Goal: Use online tool/utility: Utilize a website feature to perform a specific function

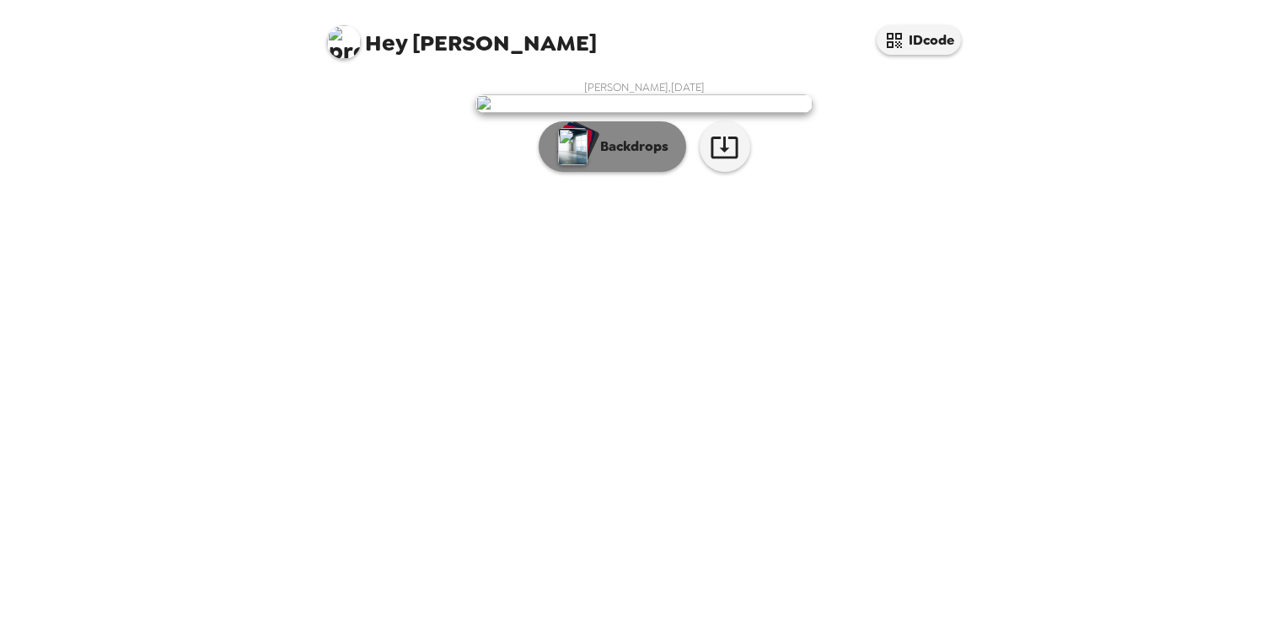
click at [641, 157] on p "Backdrops" at bounding box center [630, 147] width 77 height 20
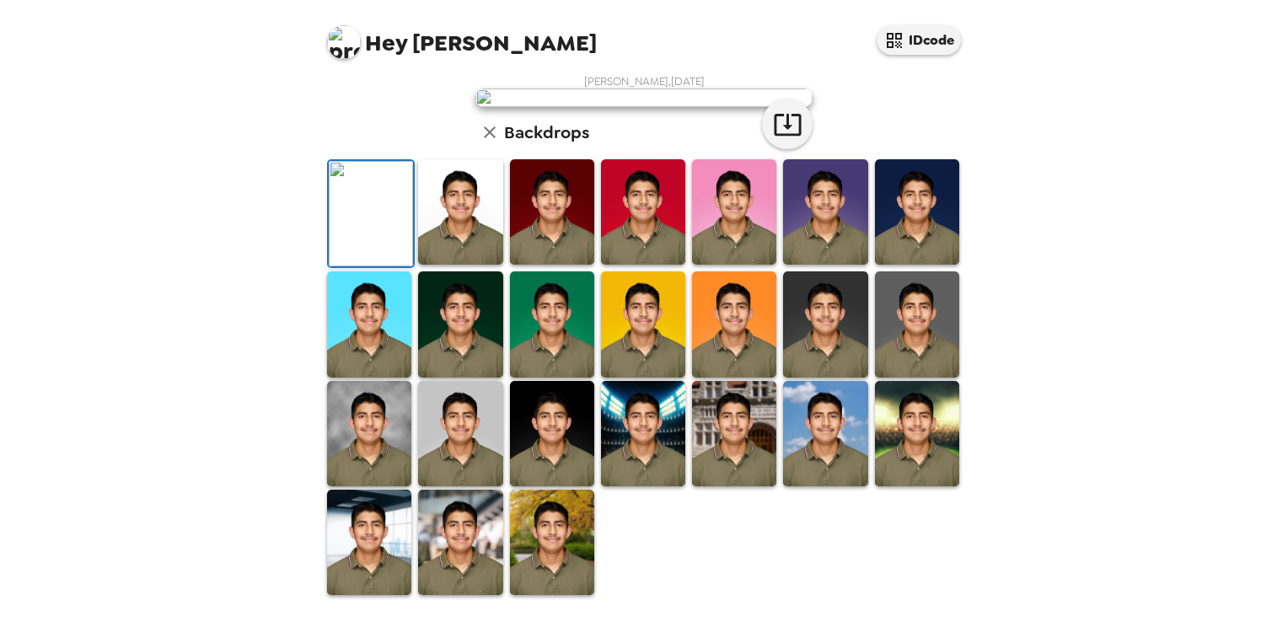
scroll to position [400, 0]
click at [876, 449] on img at bounding box center [917, 433] width 84 height 105
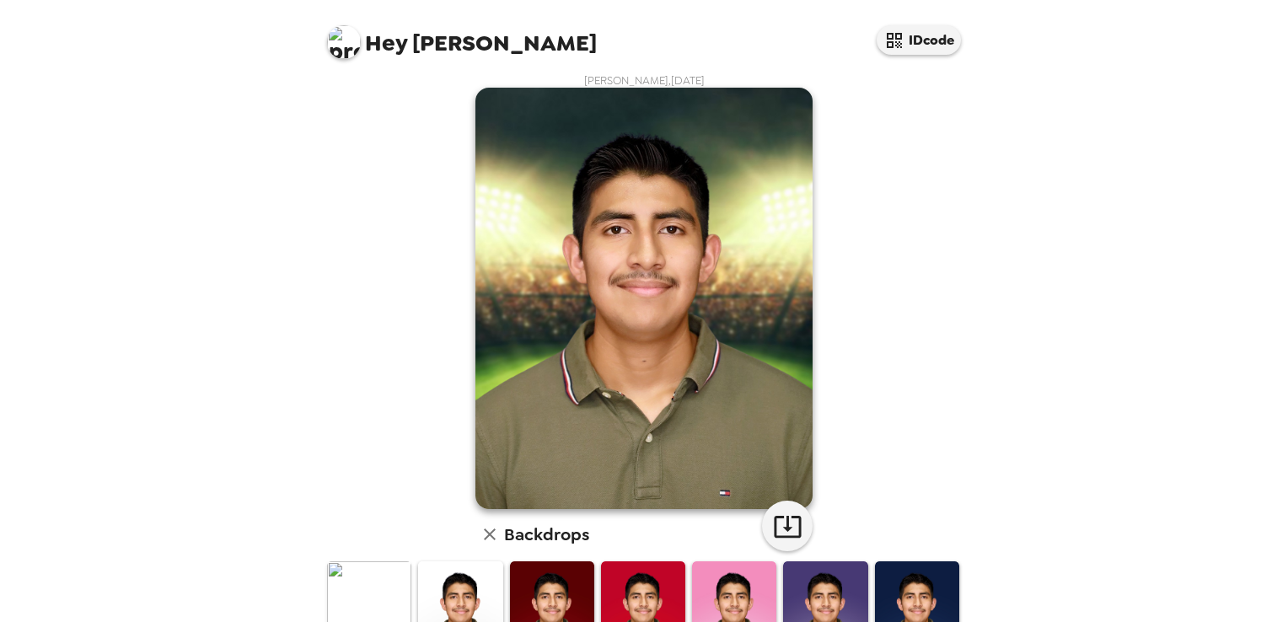
scroll to position [0, 0]
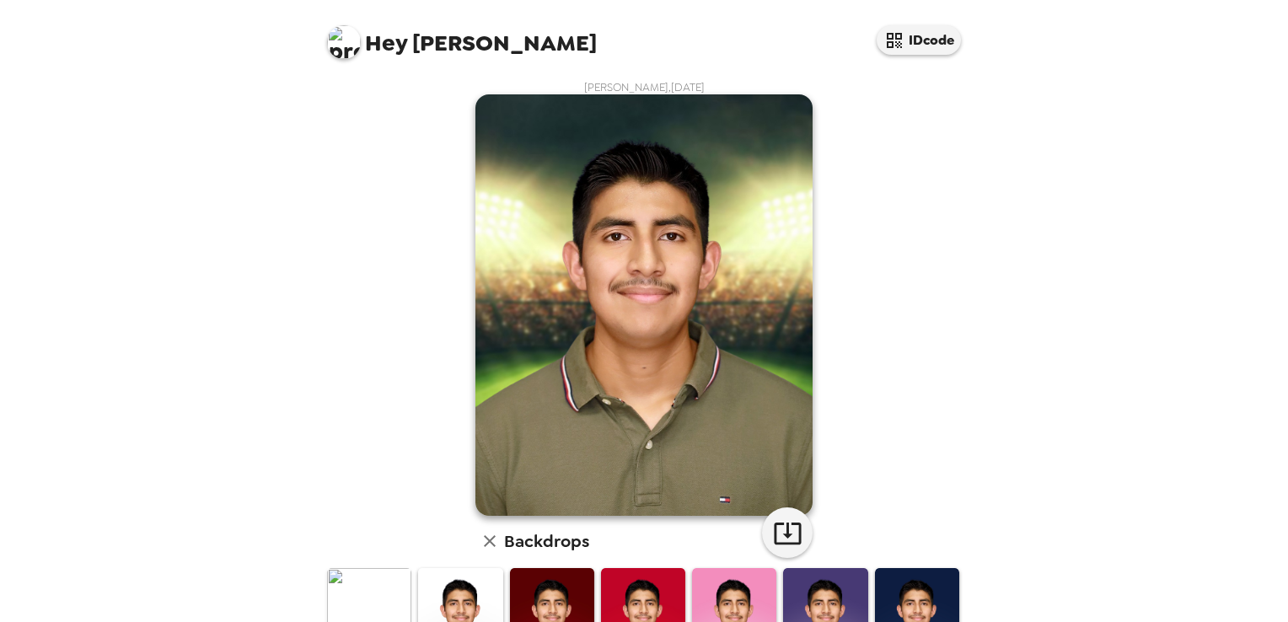
click at [909, 602] on img at bounding box center [917, 620] width 84 height 105
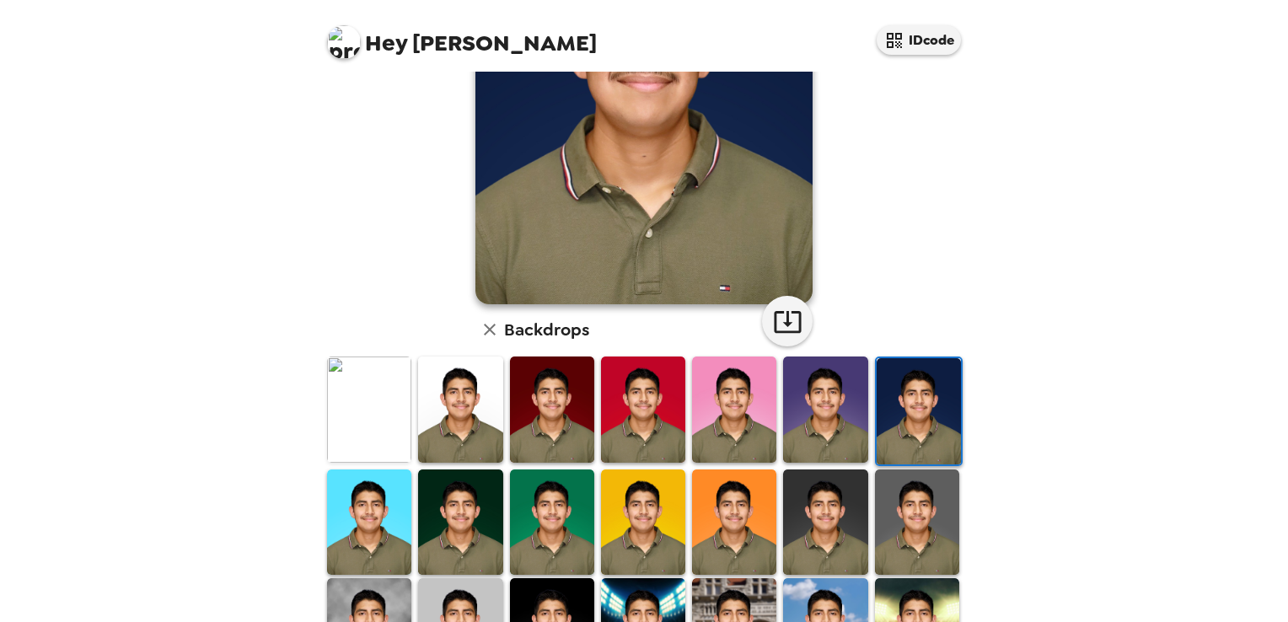
scroll to position [228, 0]
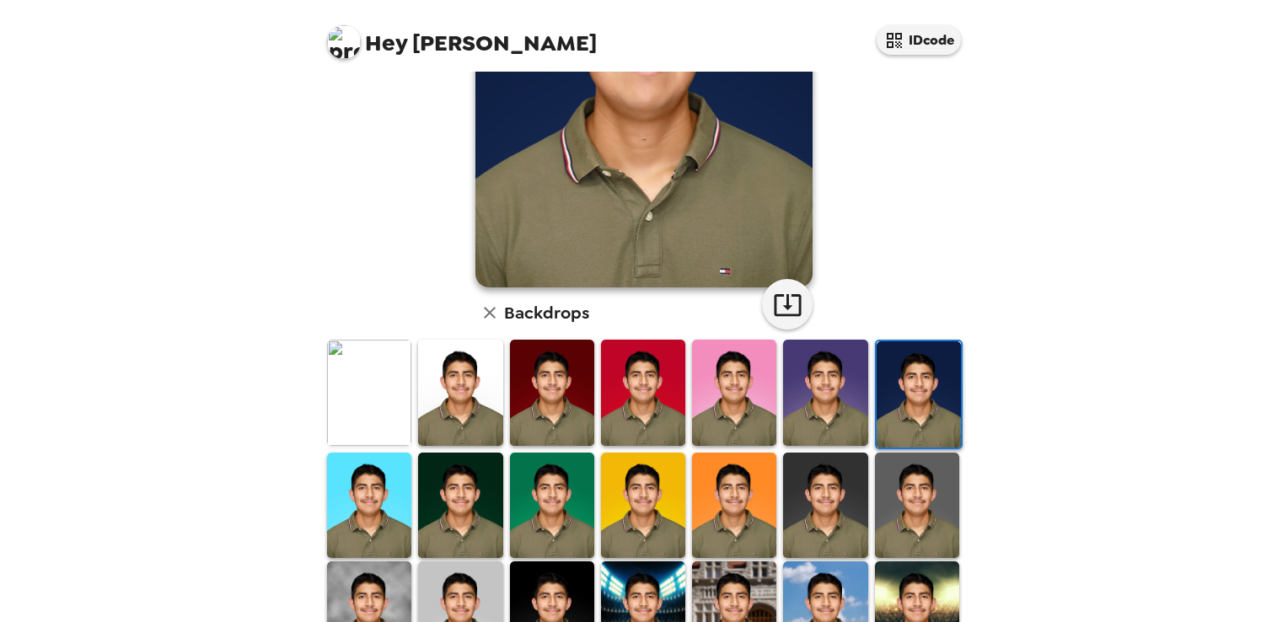
click at [722, 420] on img at bounding box center [734, 392] width 84 height 105
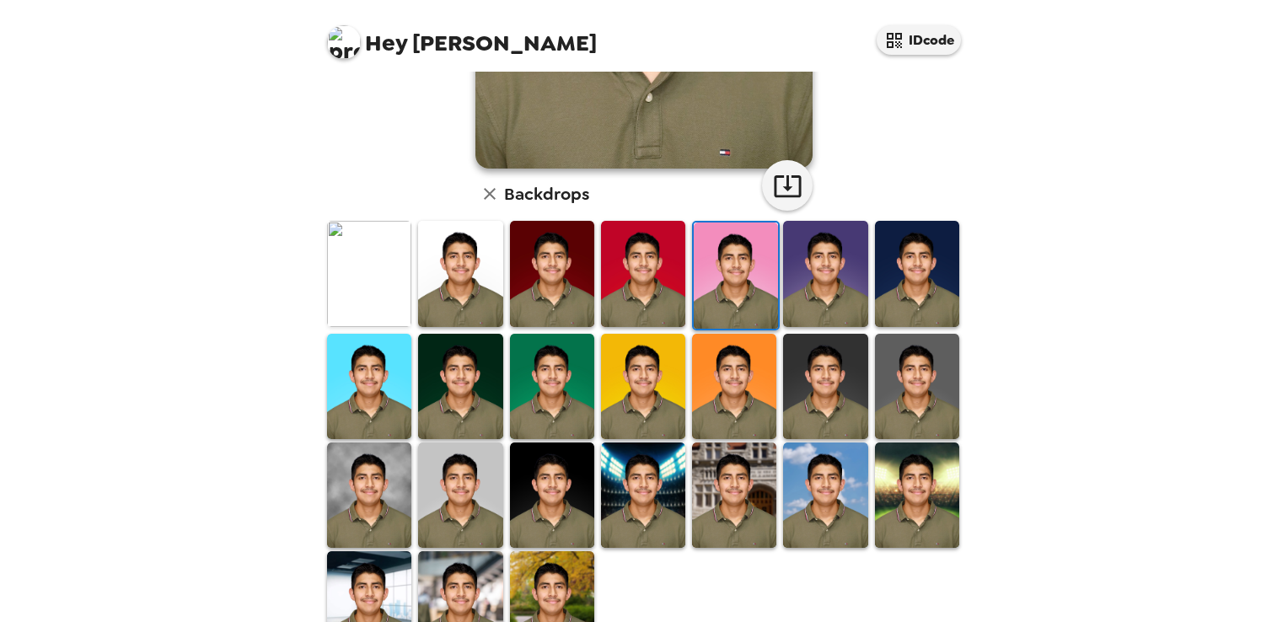
scroll to position [400, 0]
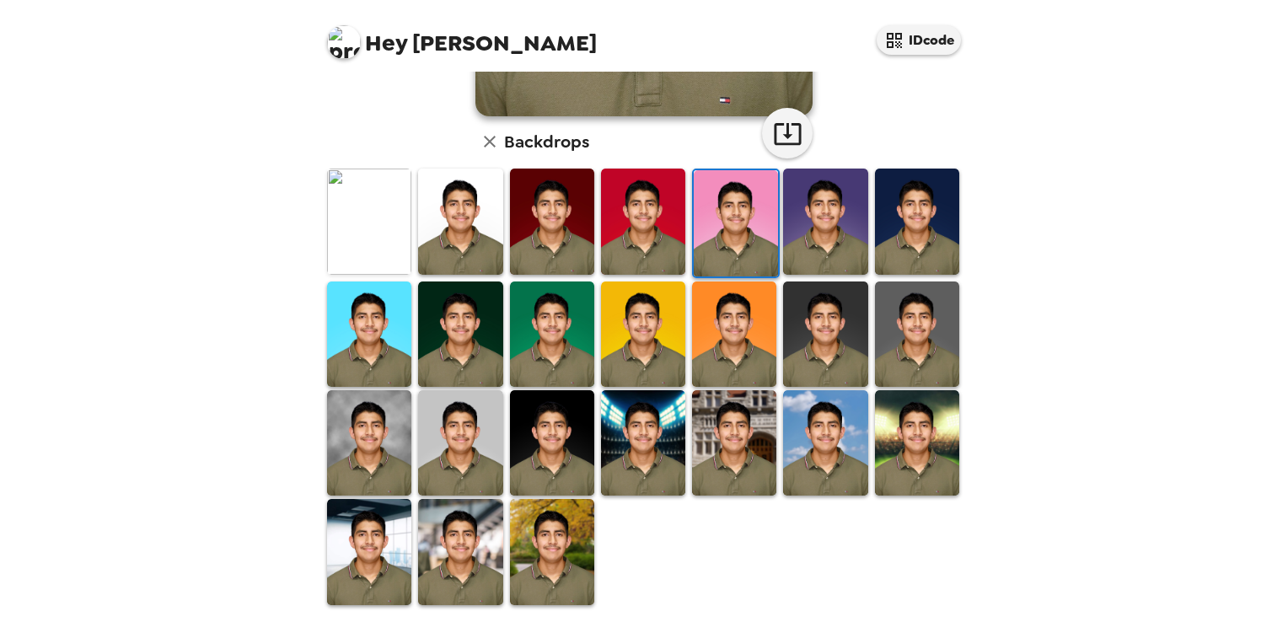
click at [651, 440] on img at bounding box center [643, 442] width 84 height 105
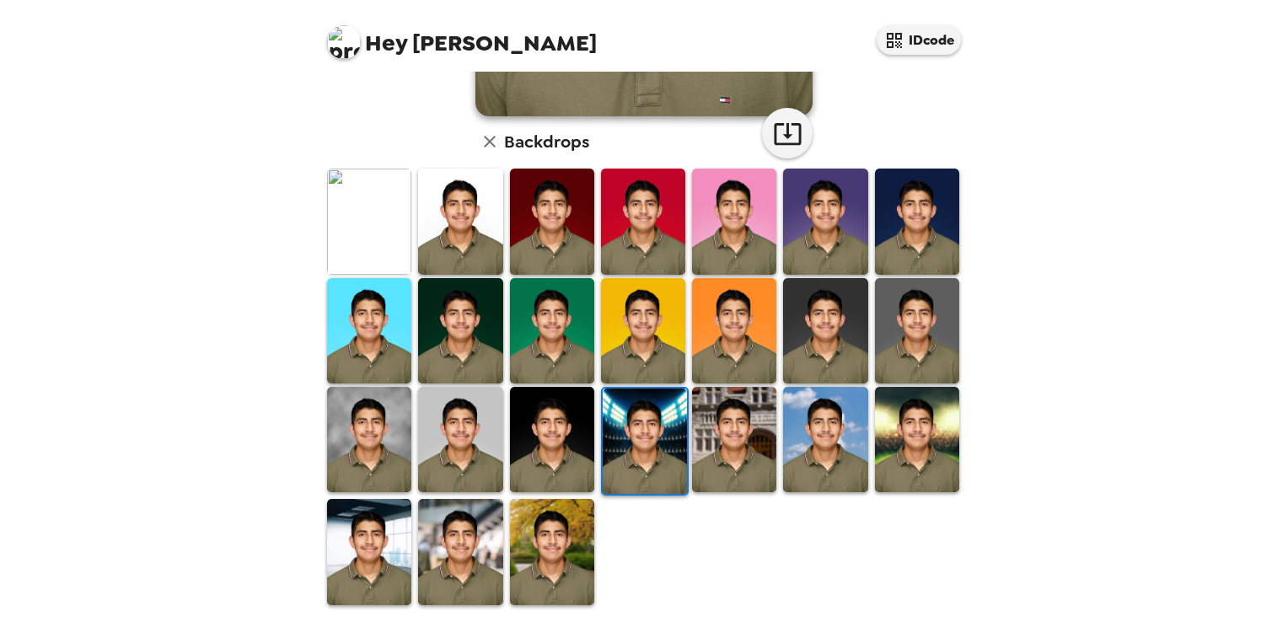
click at [383, 535] on img at bounding box center [369, 551] width 84 height 105
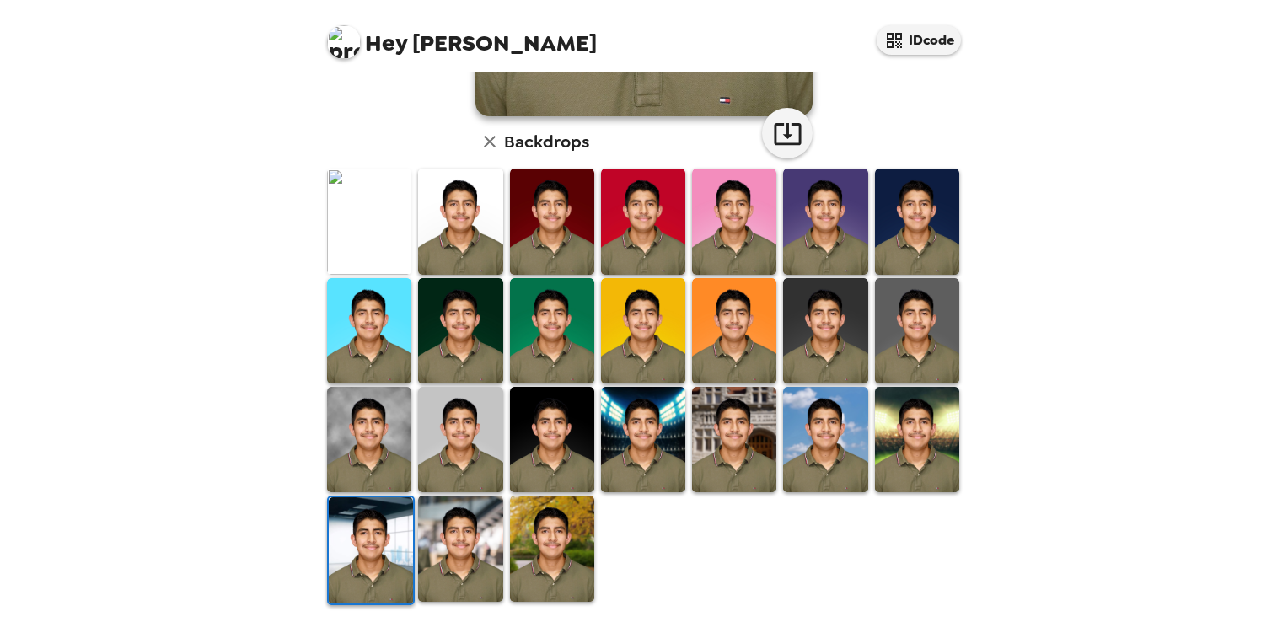
click at [481, 442] on img at bounding box center [460, 439] width 84 height 105
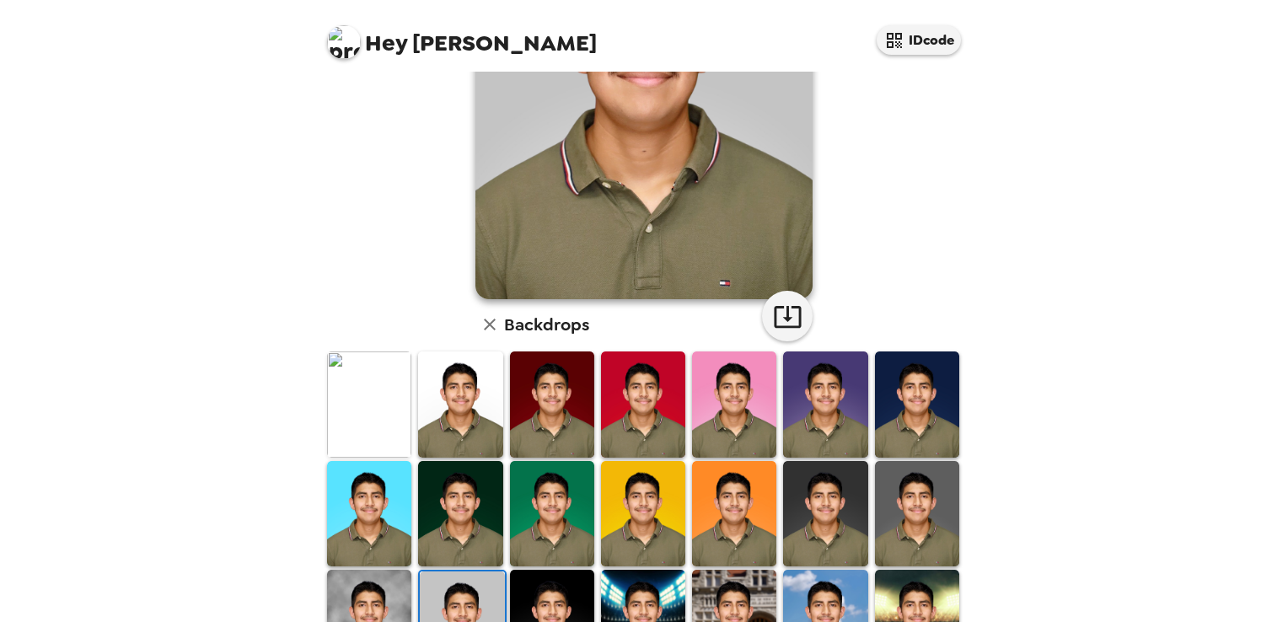
scroll to position [232, 0]
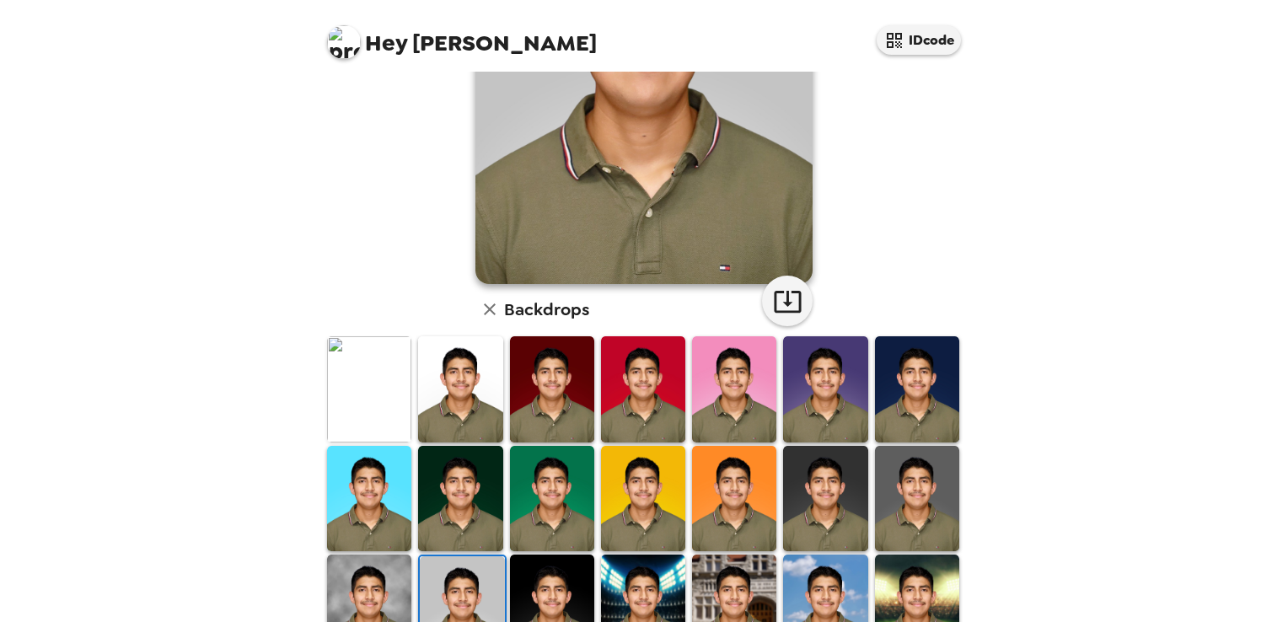
click at [384, 568] on img at bounding box center [369, 607] width 84 height 105
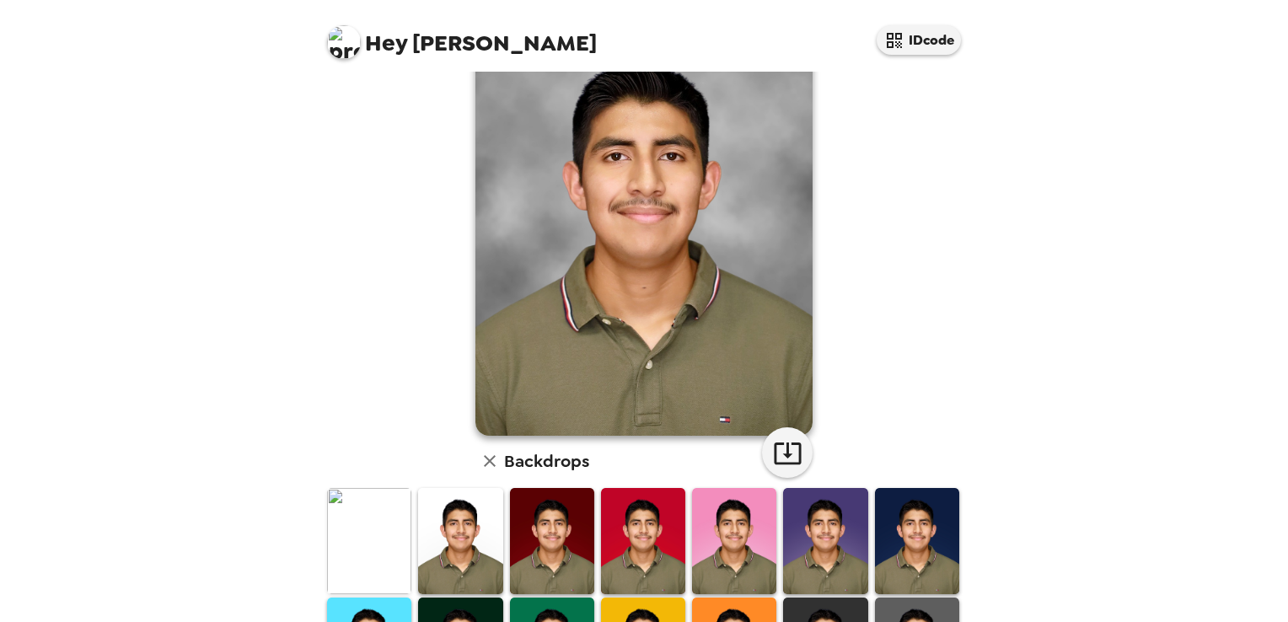
scroll to position [34, 0]
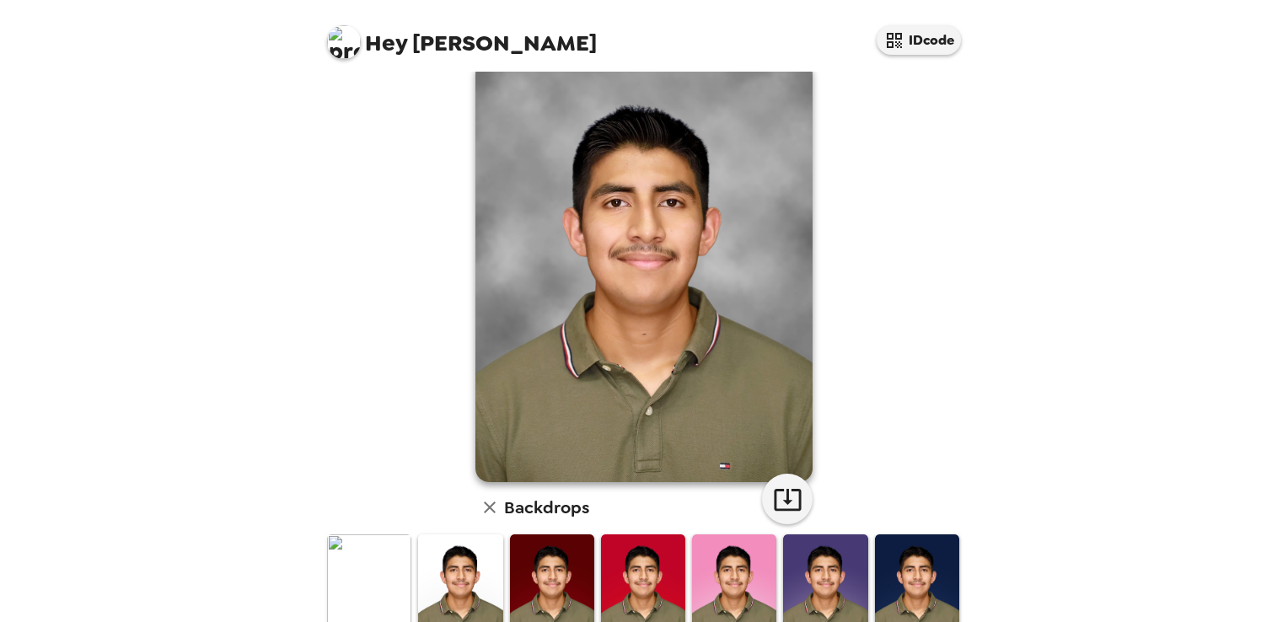
click at [374, 575] on img at bounding box center [369, 587] width 84 height 105
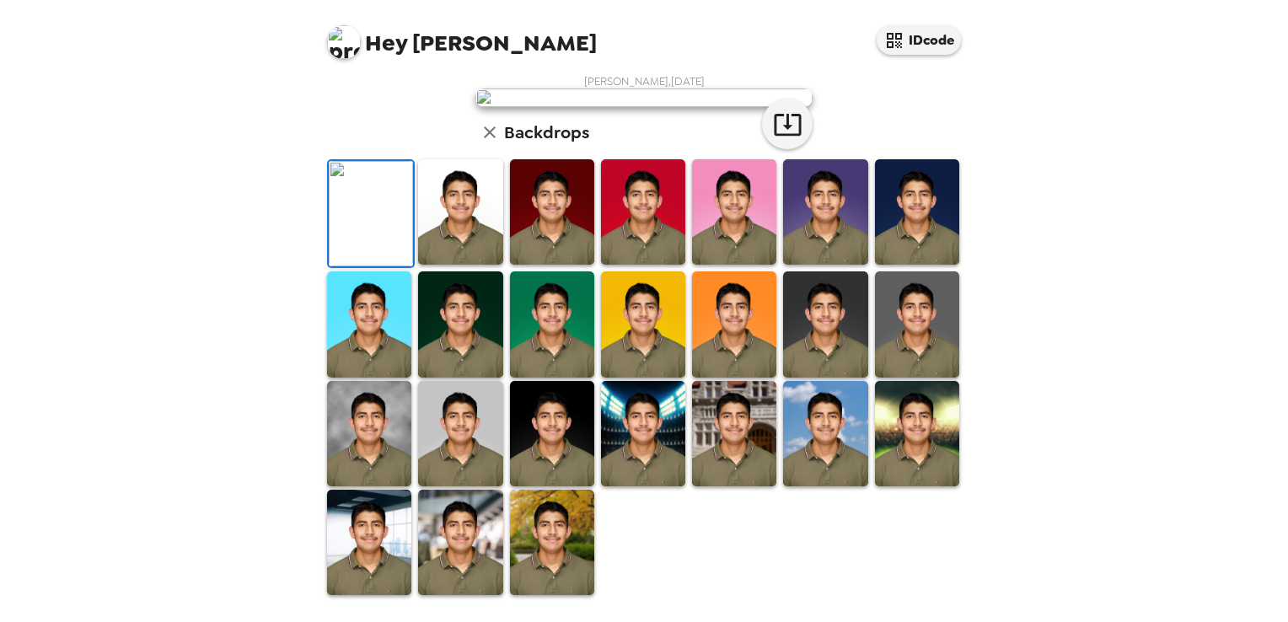
scroll to position [352, 0]
click at [374, 486] on img at bounding box center [369, 433] width 84 height 105
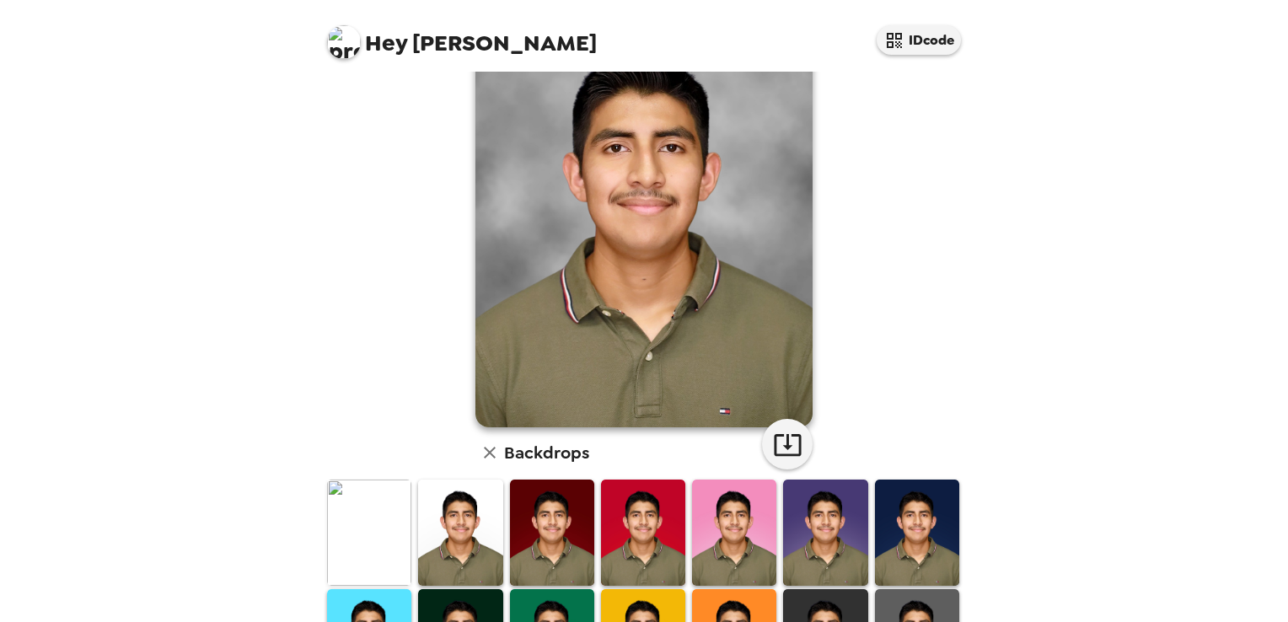
scroll to position [78, 0]
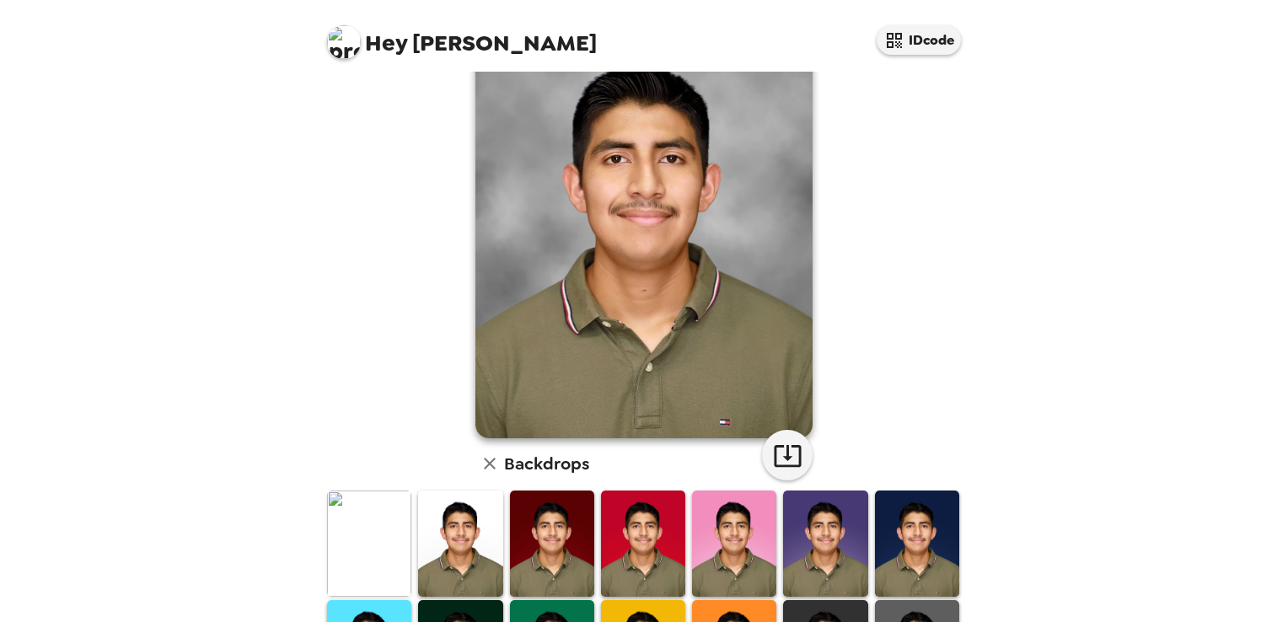
click at [381, 540] on img at bounding box center [369, 543] width 84 height 105
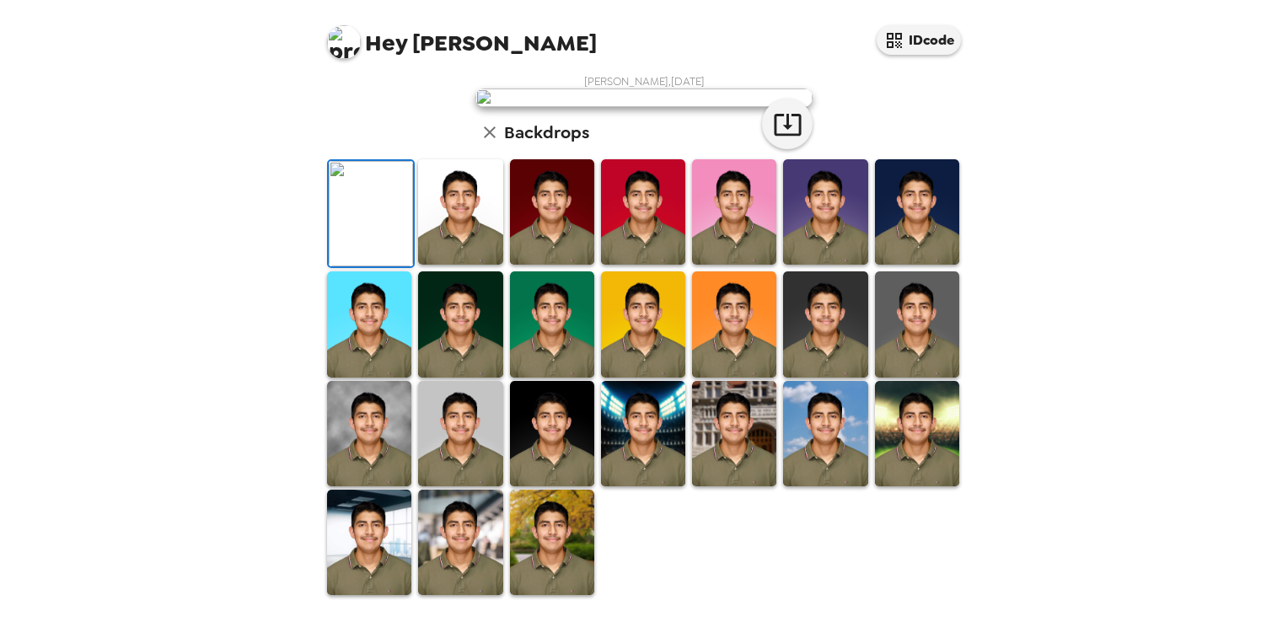
scroll to position [390, 0]
click at [546, 543] on img at bounding box center [552, 542] width 84 height 105
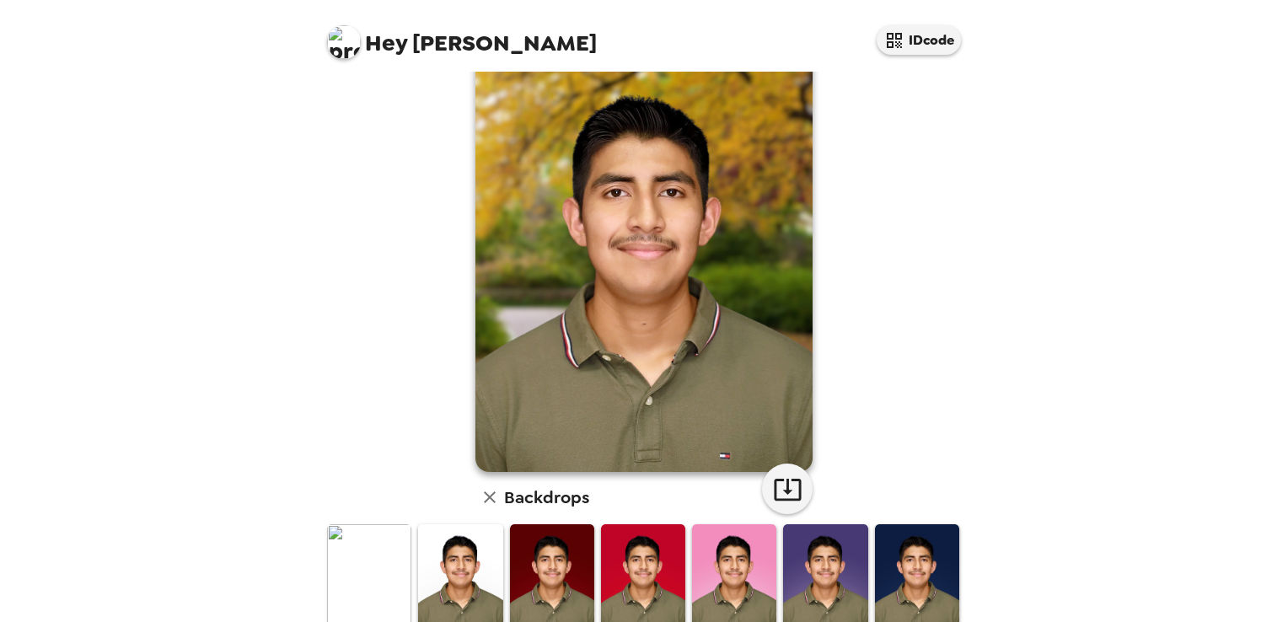
scroll to position [0, 0]
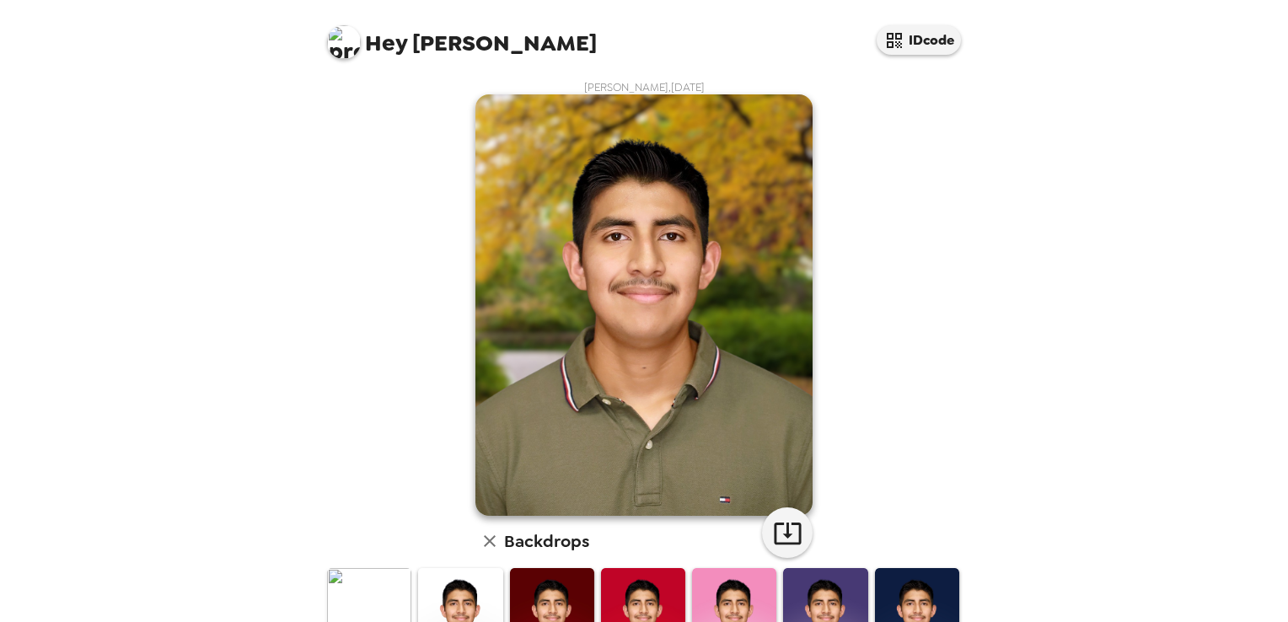
click at [527, 596] on img at bounding box center [552, 620] width 84 height 105
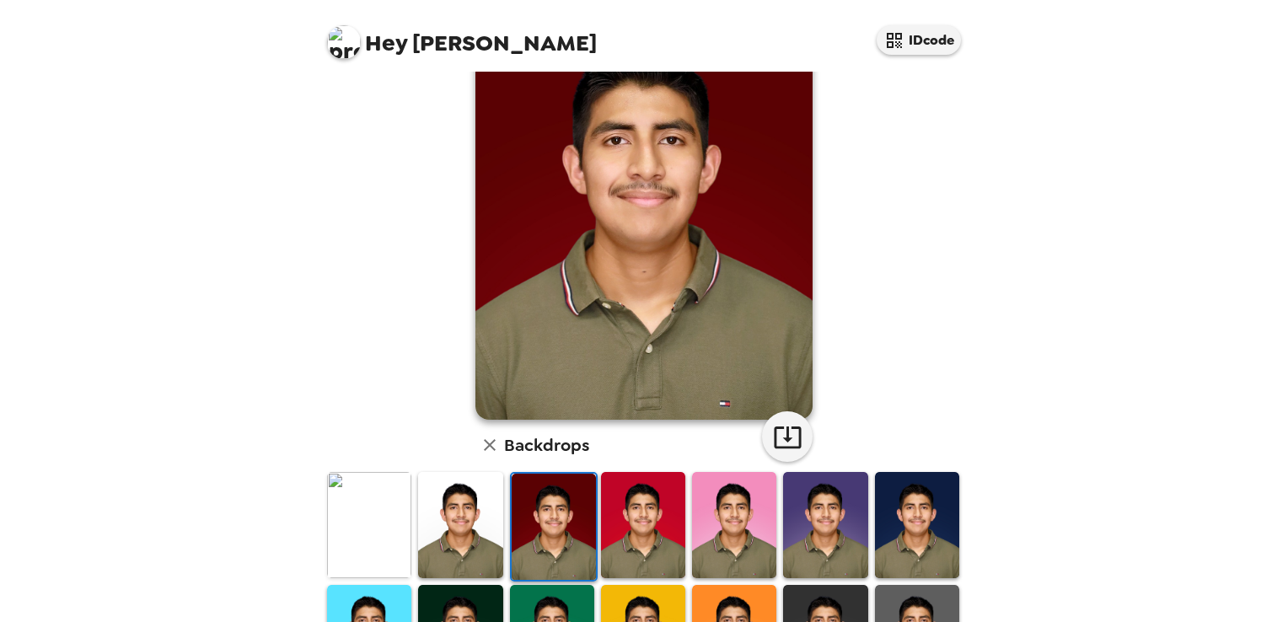
scroll to position [98, 0]
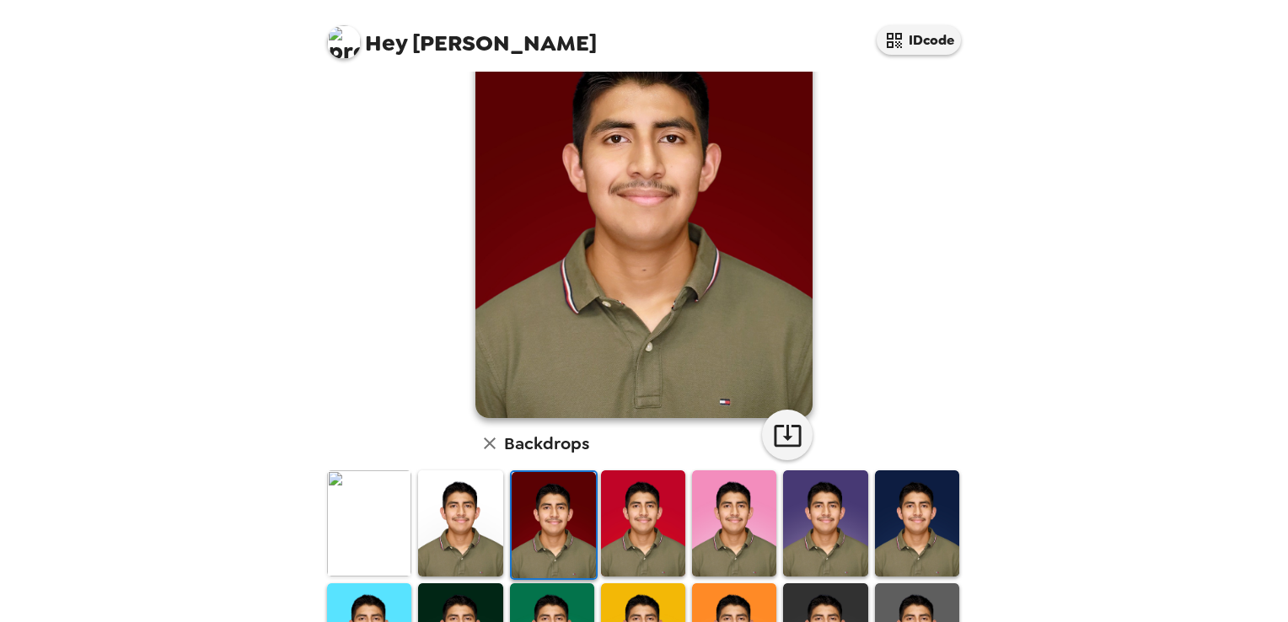
click at [364, 514] on img at bounding box center [369, 522] width 84 height 105
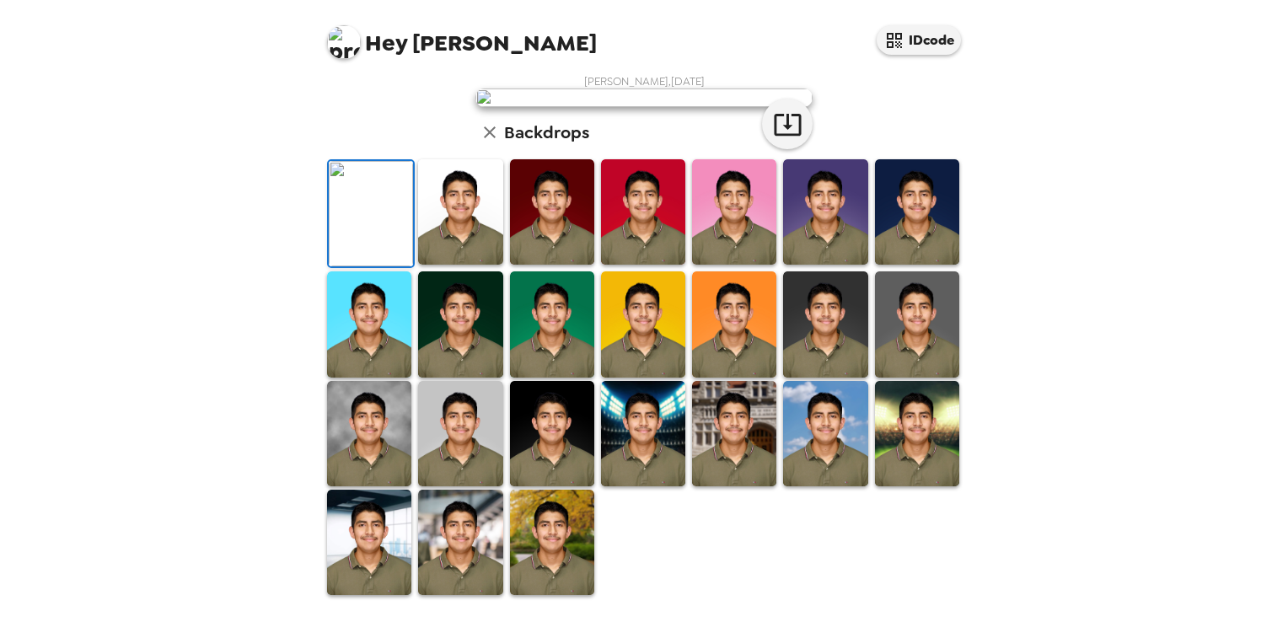
scroll to position [0, 0]
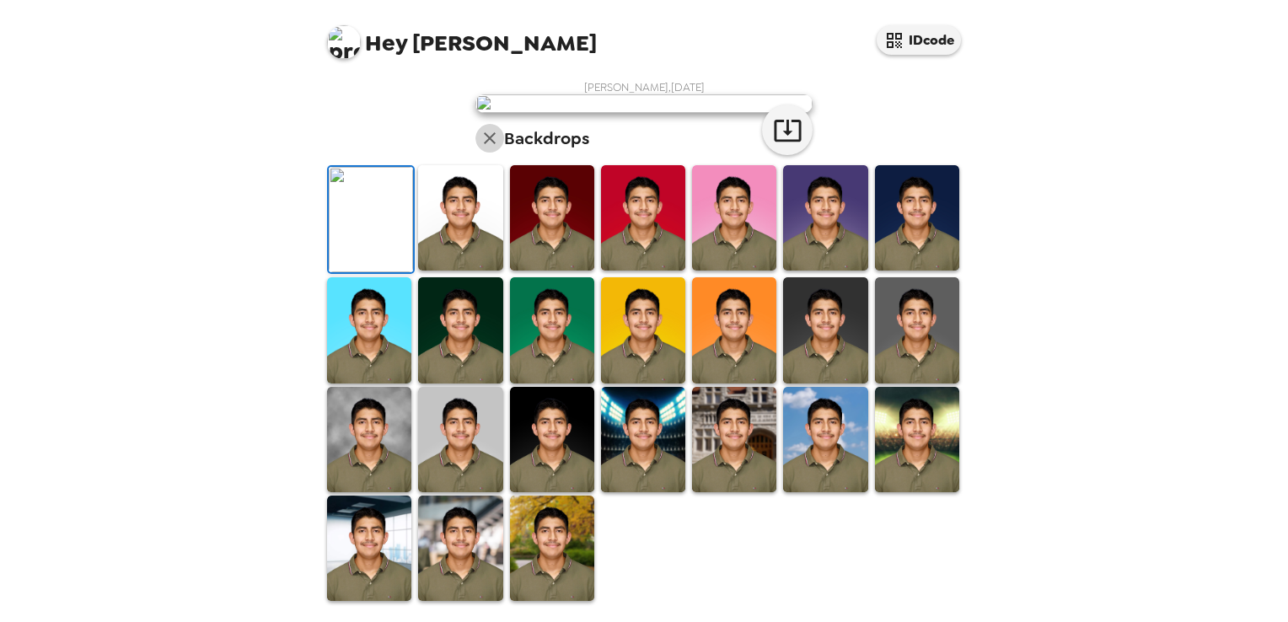
click at [486, 144] on icon "button" at bounding box center [490, 138] width 12 height 12
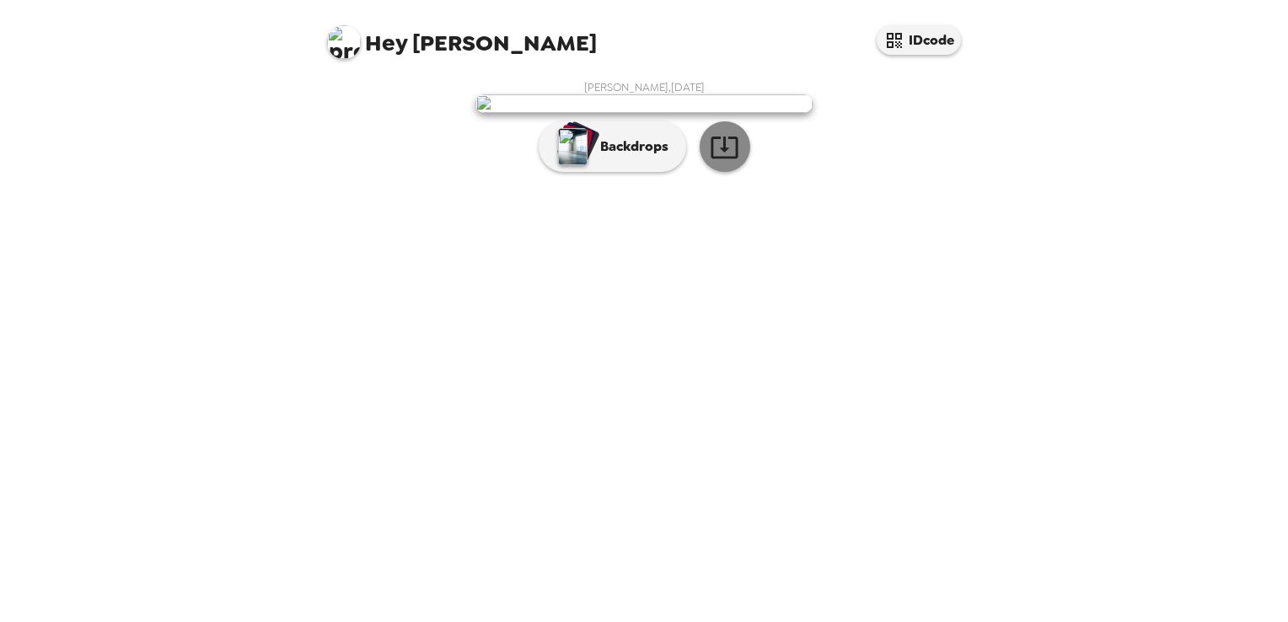
click at [729, 162] on icon "button" at bounding box center [725, 147] width 30 height 30
click at [841, 180] on div "[PERSON_NAME] , [DATE] Backdrops" at bounding box center [644, 130] width 641 height 100
